Goal: Information Seeking & Learning: Check status

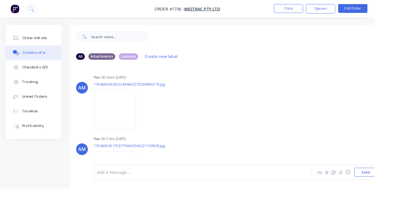
click at [254, 11] on button "Close" at bounding box center [314, 9] width 32 height 10
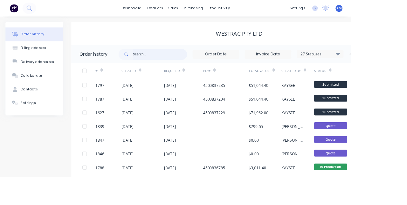
click at [161, 60] on input "text" at bounding box center [185, 63] width 63 height 13
type input "1787"
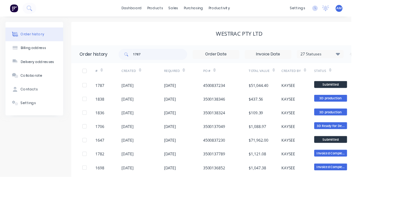
click at [243, 105] on div "4500837234" at bounding box center [261, 99] width 53 height 16
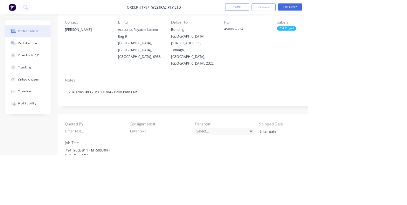
scroll to position [88, 0]
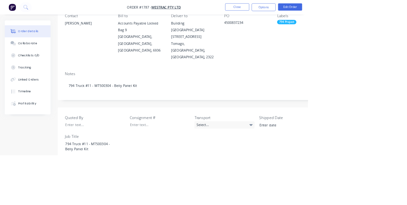
click at [254, 8] on button "Close" at bounding box center [314, 9] width 32 height 10
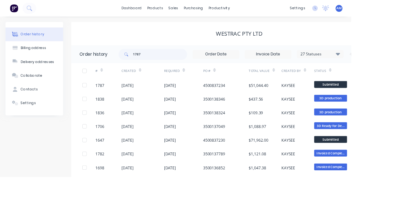
click at [216, 9] on div "purchasing" at bounding box center [224, 10] width 29 height 10
click at [254, 31] on div "Purchase Orders" at bounding box center [245, 31] width 34 height 6
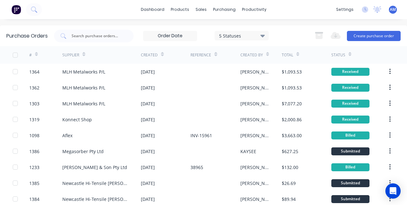
click at [155, 74] on div "[DATE]" at bounding box center [148, 71] width 14 height 7
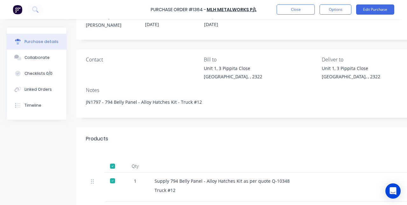
scroll to position [17, 0]
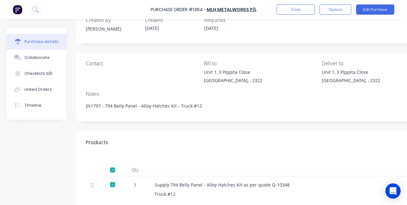
click at [203, 155] on div "Qty Account Job Price Total 1 Supply 794 Belly Panel - Alloy Hatches Kit as per…" at bounding box center [319, 179] width 486 height 51
type textarea "x"
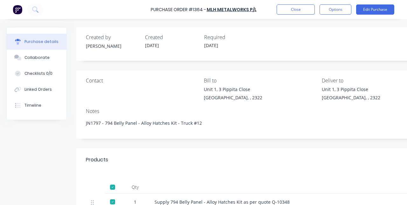
type textarea "x"
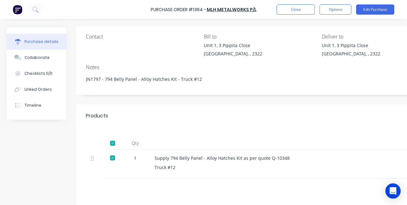
scroll to position [82, 0]
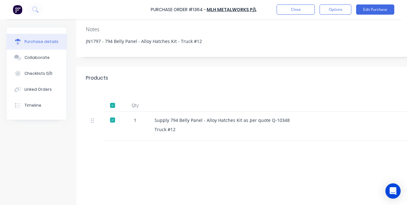
click at [291, 106] on div at bounding box center [276, 105] width 254 height 13
click at [20, 59] on icon at bounding box center [19, 59] width 4 height 4
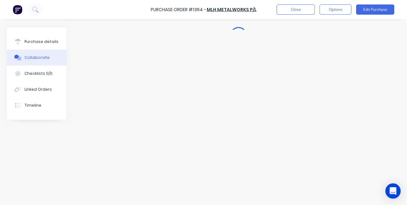
click at [299, 10] on button "Close" at bounding box center [296, 9] width 38 height 10
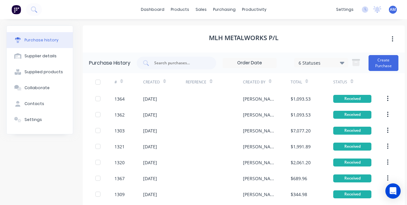
click at [159, 11] on link "dashboard" at bounding box center [153, 10] width 30 height 10
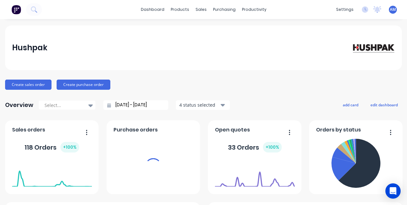
click at [222, 9] on div "purchasing" at bounding box center [224, 10] width 29 height 10
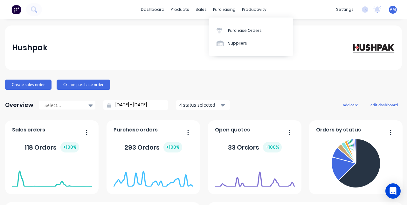
click at [250, 37] on link "Suppliers" at bounding box center [251, 43] width 84 height 13
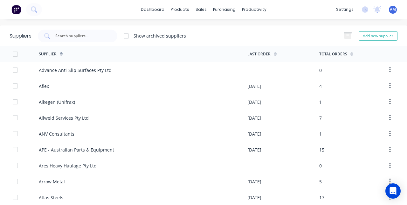
click at [226, 12] on div "purchasing" at bounding box center [224, 10] width 29 height 10
click at [243, 29] on div "Purchase Orders" at bounding box center [245, 31] width 34 height 6
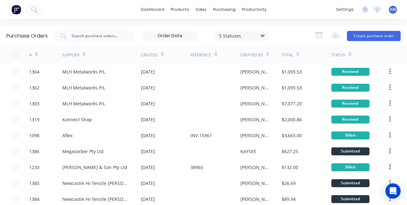
click at [114, 120] on div "Konnect Shop" at bounding box center [101, 119] width 79 height 16
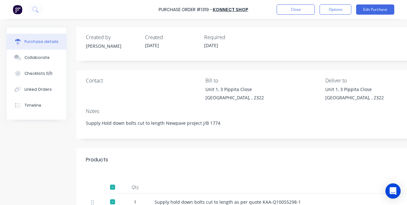
click at [41, 59] on div "Collaborate" at bounding box center [36, 58] width 25 height 6
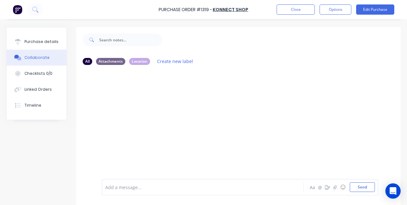
click at [307, 149] on div at bounding box center [238, 124] width 324 height 109
click at [218, 163] on div at bounding box center [238, 124] width 324 height 109
click at [279, 14] on button "Close" at bounding box center [296, 9] width 38 height 10
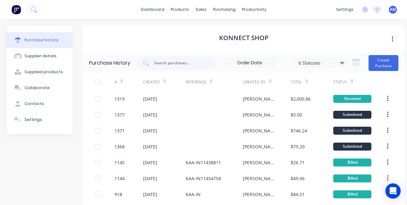
click at [222, 172] on div "KAA-IN11454758" at bounding box center [214, 178] width 57 height 16
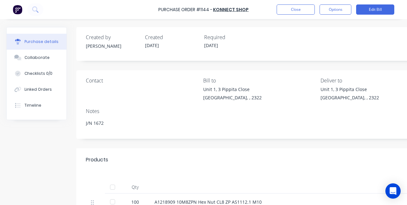
click at [297, 11] on button "Close" at bounding box center [296, 9] width 38 height 10
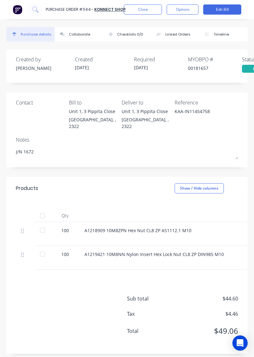
click at [153, 12] on button "Close" at bounding box center [143, 9] width 38 height 10
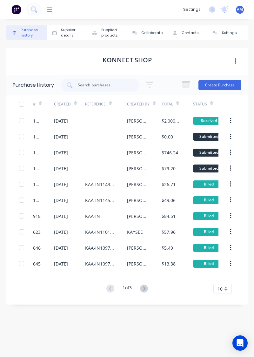
click at [89, 83] on input "text" at bounding box center [103, 85] width 53 height 6
click at [219, 47] on div "Purchase history Supplier details Supplied products Collaborate Contacts Settin…" at bounding box center [127, 184] width 242 height 319
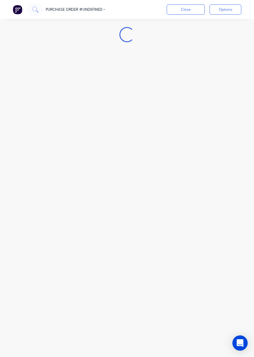
type textarea "x"
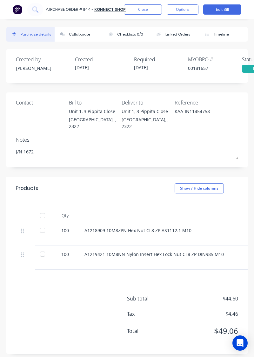
click at [184, 12] on button "Options" at bounding box center [183, 9] width 32 height 10
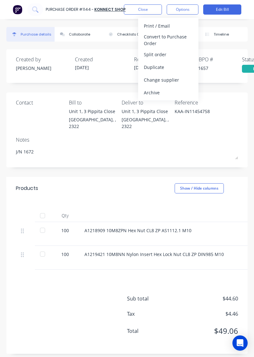
click at [147, 7] on button "Close" at bounding box center [143, 9] width 38 height 10
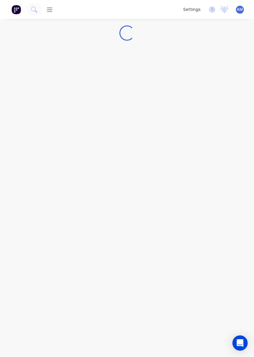
click at [147, 12] on div "dashboard products Product Catalogue Materials sales Sales Orders Customers Pri…" at bounding box center [111, 9] width 138 height 6
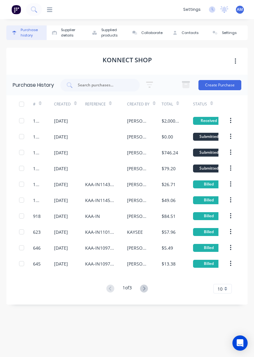
click at [36, 8] on icon at bounding box center [34, 9] width 6 height 6
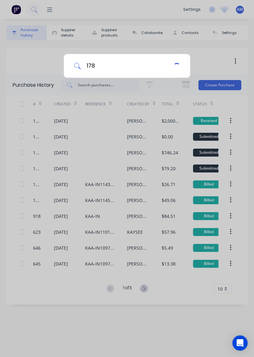
type input "1784"
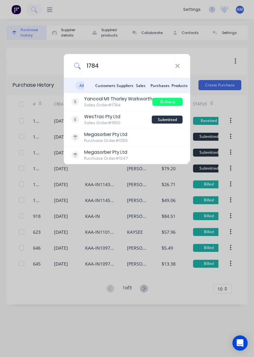
click at [128, 102] on div "Sales Order #1784" at bounding box center [118, 105] width 68 height 6
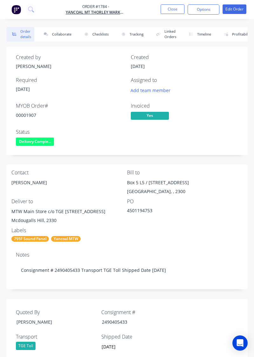
click at [65, 33] on button "Collaborate" at bounding box center [56, 34] width 37 height 15
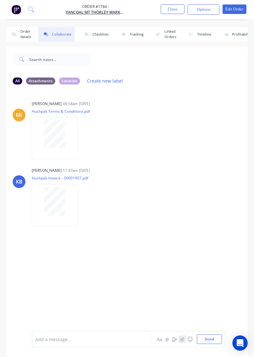
click at [184, 204] on button "button" at bounding box center [183, 340] width 8 height 8
click at [209, 204] on button "Send" at bounding box center [209, 340] width 25 height 10
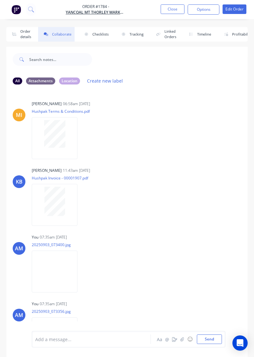
click at [172, 11] on button "Close" at bounding box center [173, 9] width 24 height 10
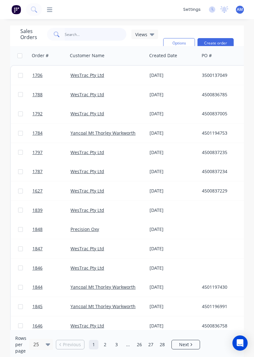
click at [87, 36] on input "text" at bounding box center [96, 34] width 62 height 13
click at [209, 28] on div "Options Create order" at bounding box center [197, 43] width 73 height 31
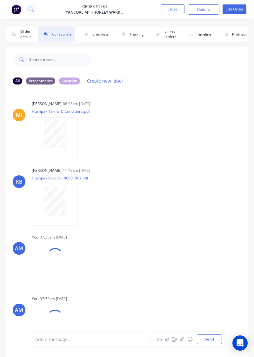
click at [183, 9] on button "Close" at bounding box center [173, 9] width 24 height 10
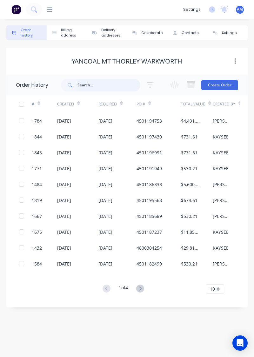
click at [99, 87] on input "text" at bounding box center [109, 85] width 63 height 13
type input "1"
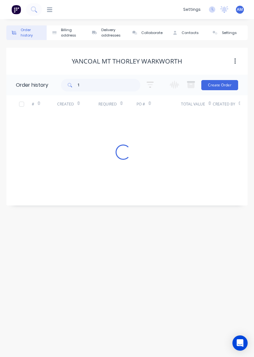
click at [44, 204] on div "Order history Billing address Delivery addresses Collaborate Contacts Settings …" at bounding box center [127, 188] width 254 height 338
click at [114, 86] on input "1" at bounding box center [109, 85] width 63 height 13
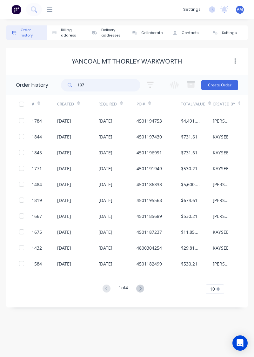
type input "1378"
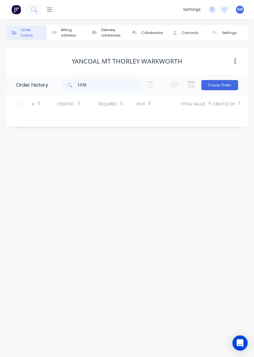
click at [51, 10] on icon at bounding box center [49, 10] width 5 height 6
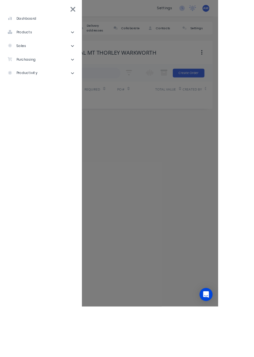
click at [60, 71] on li "purchasing" at bounding box center [47, 69] width 85 height 16
click at [52, 86] on div "Purchase Orders" at bounding box center [36, 85] width 44 height 6
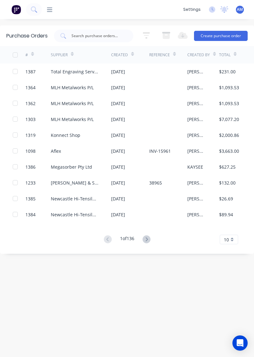
click at [92, 38] on input "text" at bounding box center [97, 36] width 53 height 6
type input "1378"
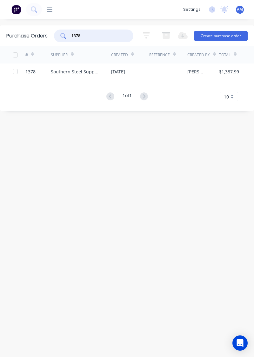
click at [155, 76] on div at bounding box center [168, 72] width 38 height 16
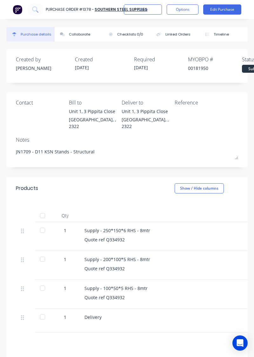
scroll to position [33, 0]
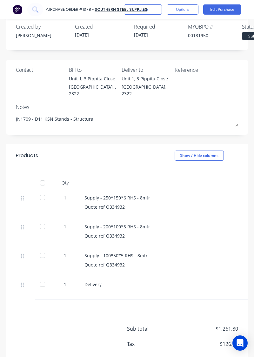
click at [48, 191] on div at bounding box center [42, 197] width 13 height 13
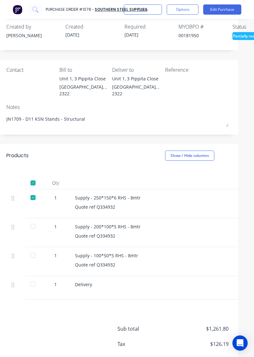
scroll to position [33, 11]
click at [31, 204] on div at bounding box center [31, 226] width 13 height 13
click at [29, 204] on div at bounding box center [31, 255] width 13 height 13
click at [33, 204] on div at bounding box center [31, 284] width 13 height 13
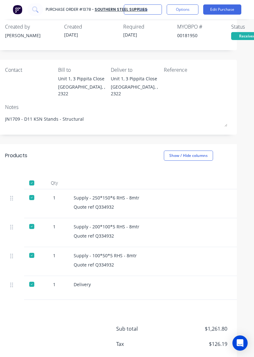
type textarea "x"
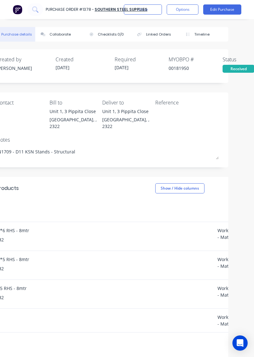
scroll to position [0, 42]
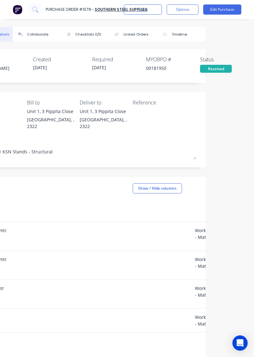
click at [214, 70] on div "Received" at bounding box center [216, 69] width 32 height 8
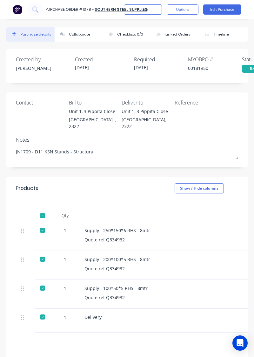
type textarea "x"
click at [204, 280] on div "Supply - 100*50*5 RHS - 8mtr Quote ref Q334932" at bounding box center [206, 294] width 254 height 29
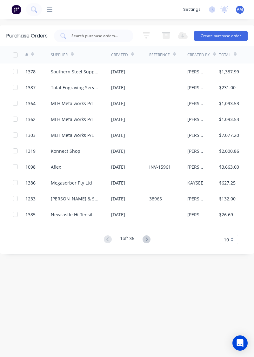
click at [43, 7] on div at bounding box center [47, 10] width 10 height 6
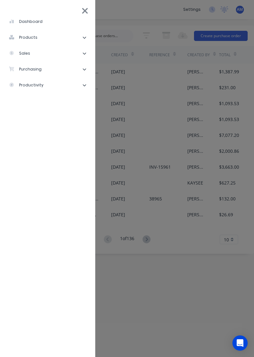
click at [20, 24] on div "dashboard" at bounding box center [26, 22] width 34 height 6
click at [20, 57] on li "sales" at bounding box center [47, 53] width 85 height 16
click at [33, 72] on div "Sales Orders" at bounding box center [32, 69] width 36 height 6
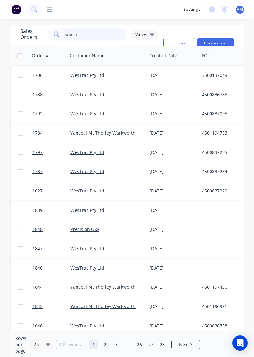
click at [92, 36] on input "text" at bounding box center [96, 34] width 62 height 13
click at [161, 76] on div "[DATE]" at bounding box center [173, 75] width 47 height 6
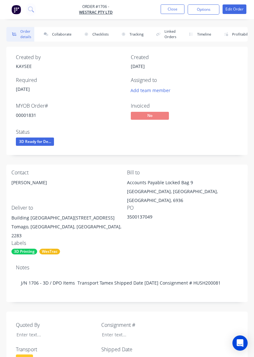
click at [64, 33] on button "Collaborate" at bounding box center [56, 34] width 37 height 15
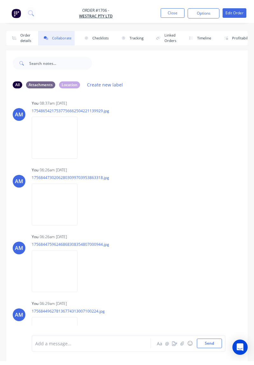
scroll to position [9, 0]
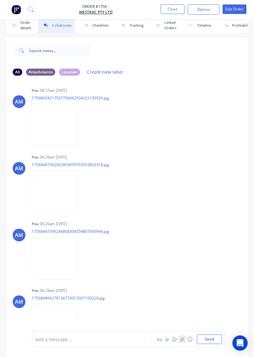
click at [186, 343] on button "button" at bounding box center [183, 340] width 8 height 8
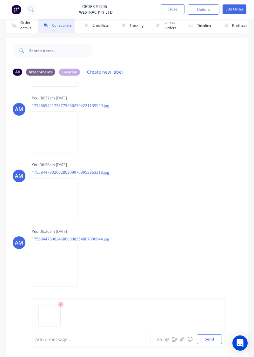
click at [211, 344] on button "Send" at bounding box center [209, 340] width 25 height 10
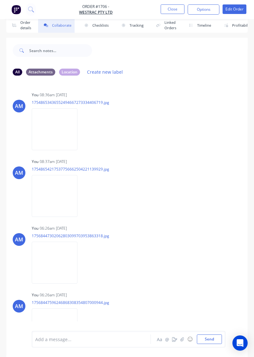
scroll to position [0, 0]
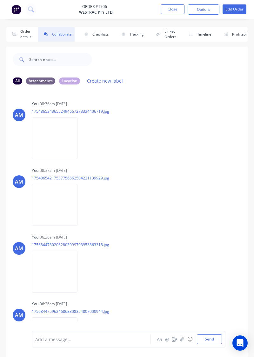
click at [21, 33] on button "Order details" at bounding box center [20, 34] width 28 height 15
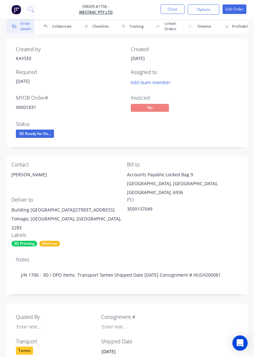
scroll to position [8, 0]
click at [174, 11] on button "Close" at bounding box center [173, 9] width 24 height 10
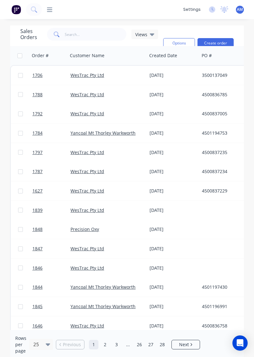
click at [51, 9] on icon at bounding box center [49, 10] width 5 height 6
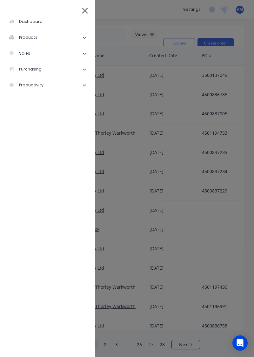
click at [52, 21] on li "dashboard" at bounding box center [47, 22] width 85 height 16
click at [36, 17] on li "dashboard" at bounding box center [47, 22] width 85 height 16
click at [34, 20] on div "dashboard" at bounding box center [26, 22] width 34 height 6
click at [29, 26] on li "dashboard" at bounding box center [47, 22] width 85 height 16
click at [20, 25] on li "dashboard" at bounding box center [47, 22] width 85 height 16
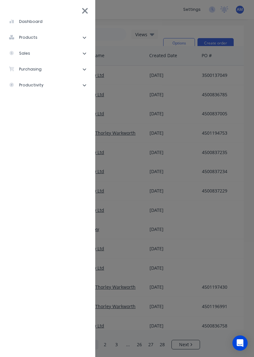
click at [21, 22] on div "dashboard" at bounding box center [26, 22] width 34 height 6
click at [20, 20] on div "dashboard" at bounding box center [26, 22] width 34 height 6
click at [86, 31] on li "products" at bounding box center [47, 38] width 85 height 16
click at [90, 35] on li "products" at bounding box center [47, 38] width 85 height 16
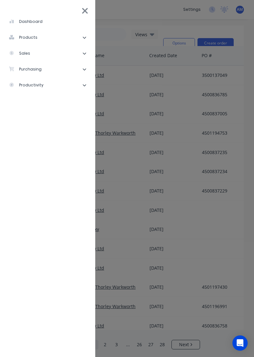
click at [23, 26] on li "dashboard" at bounding box center [47, 22] width 85 height 16
click at [82, 39] on li "products" at bounding box center [47, 38] width 85 height 16
click at [57, 55] on div "Product Catalogue" at bounding box center [39, 54] width 50 height 6
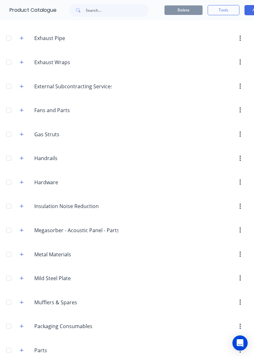
scroll to position [380, 0]
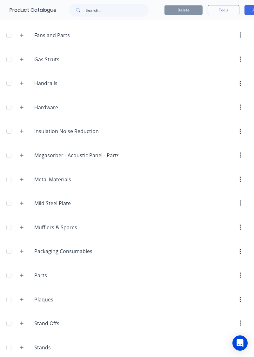
click at [184, 247] on div at bounding box center [181, 251] width 134 height 11
click at [35, 248] on input "Packaging Consumables" at bounding box center [71, 252] width 75 height 8
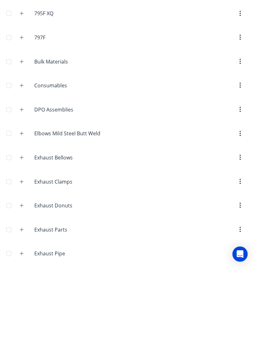
scroll to position [0, 0]
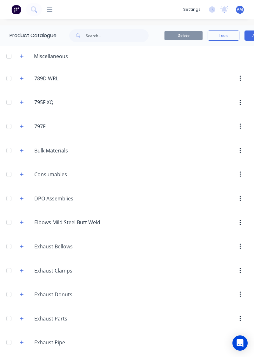
click at [132, 20] on div "dashboard products sales purchasing productivity dashboard products Product Cat…" at bounding box center [127, 178] width 254 height 357
click at [51, 10] on icon at bounding box center [49, 9] width 5 height 4
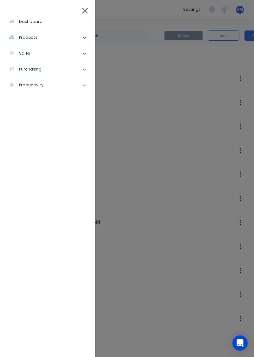
click at [22, 27] on li "dashboard" at bounding box center [47, 22] width 85 height 16
click at [76, 89] on li "productivity" at bounding box center [47, 85] width 85 height 16
click at [83, 12] on icon at bounding box center [85, 10] width 7 height 9
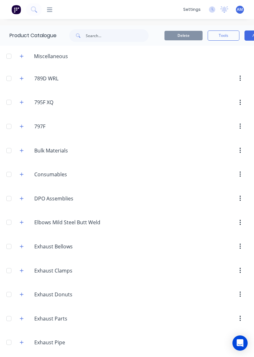
click at [242, 12] on span "AM" at bounding box center [240, 10] width 6 height 6
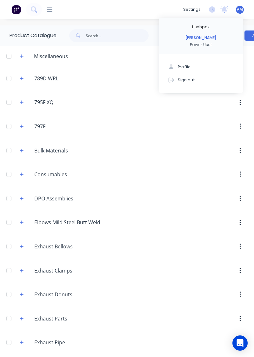
click at [206, 155] on header "Bulk.Materials Bulk Materials" at bounding box center [127, 151] width 254 height 24
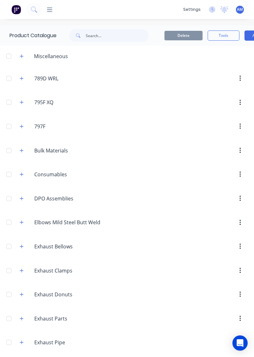
click at [50, 9] on icon at bounding box center [49, 10] width 5 height 6
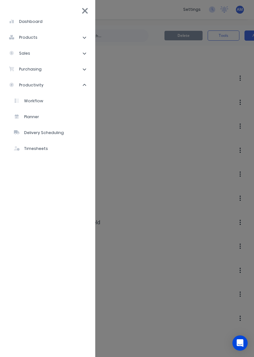
click at [76, 62] on li "purchasing" at bounding box center [47, 69] width 85 height 16
click at [77, 54] on li "sales" at bounding box center [47, 53] width 85 height 16
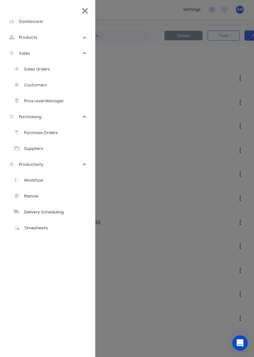
click at [58, 74] on li "Sales Orders" at bounding box center [50, 69] width 80 height 16
click at [41, 69] on div "Sales Orders" at bounding box center [32, 69] width 36 height 6
